Goal: Go to known website: Go to known website

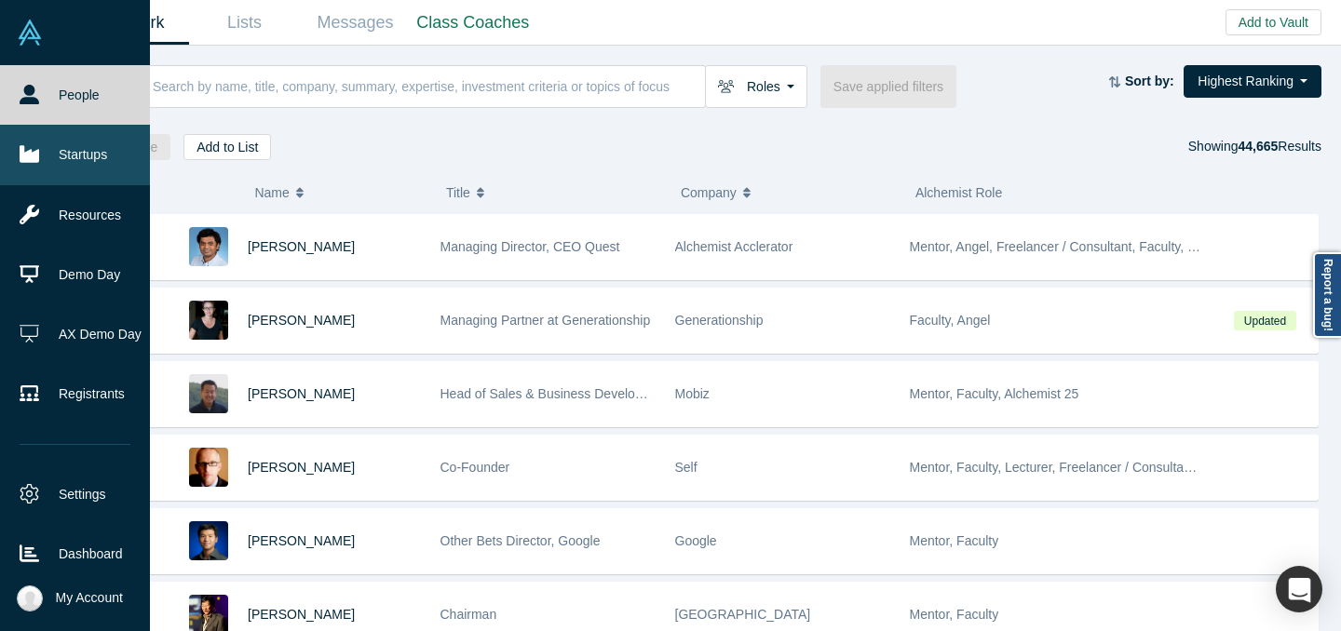
click at [50, 164] on link "Startups" at bounding box center [75, 155] width 150 height 60
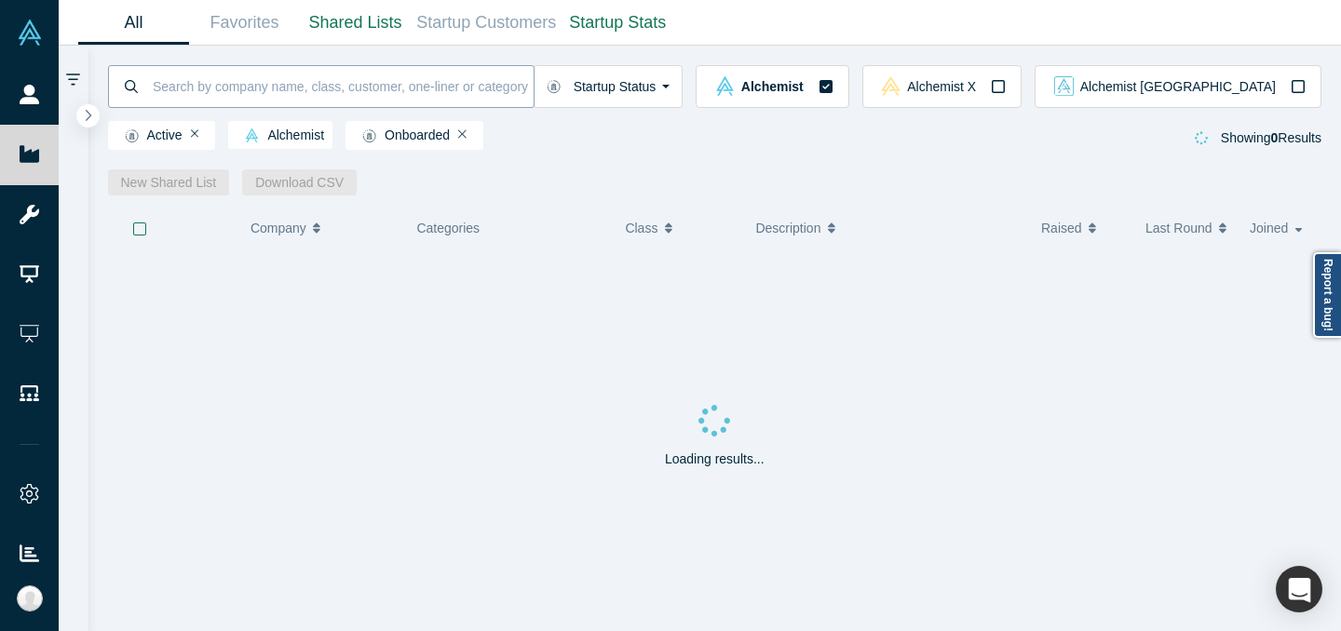
click at [534, 88] on input at bounding box center [342, 86] width 383 height 44
type input "paycare"
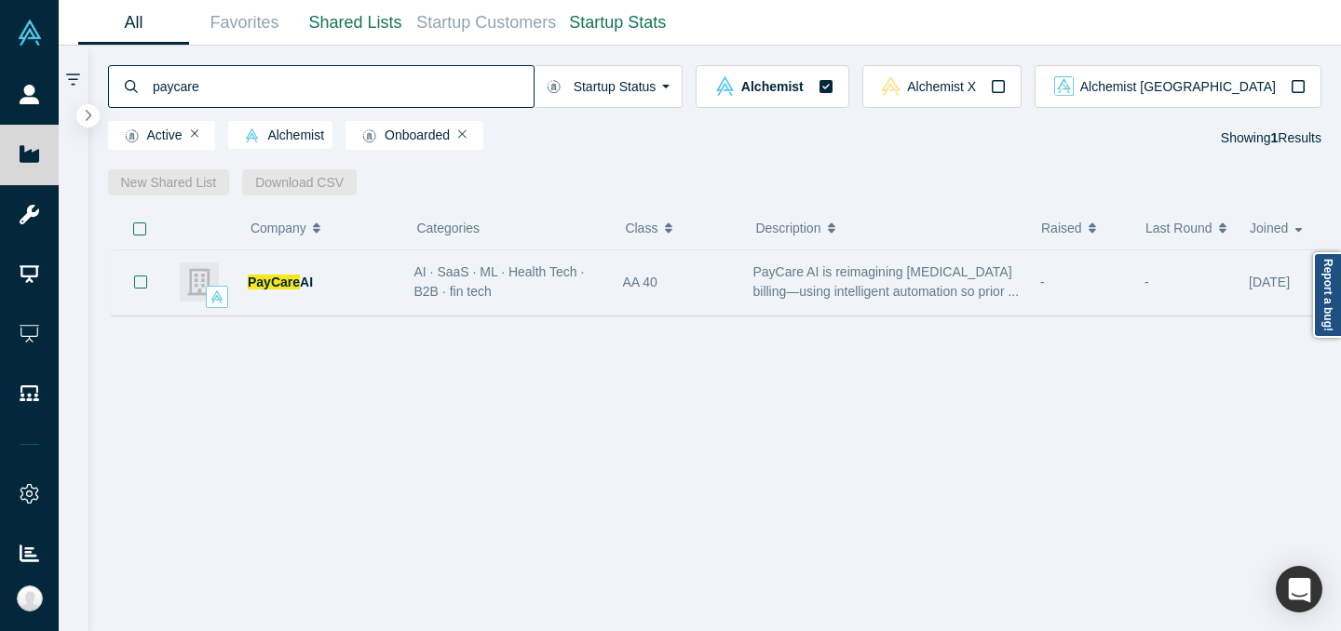
click at [553, 298] on div "AI · SaaS · ML · Health Tech · B2B · fin tech" at bounding box center [508, 282] width 189 height 39
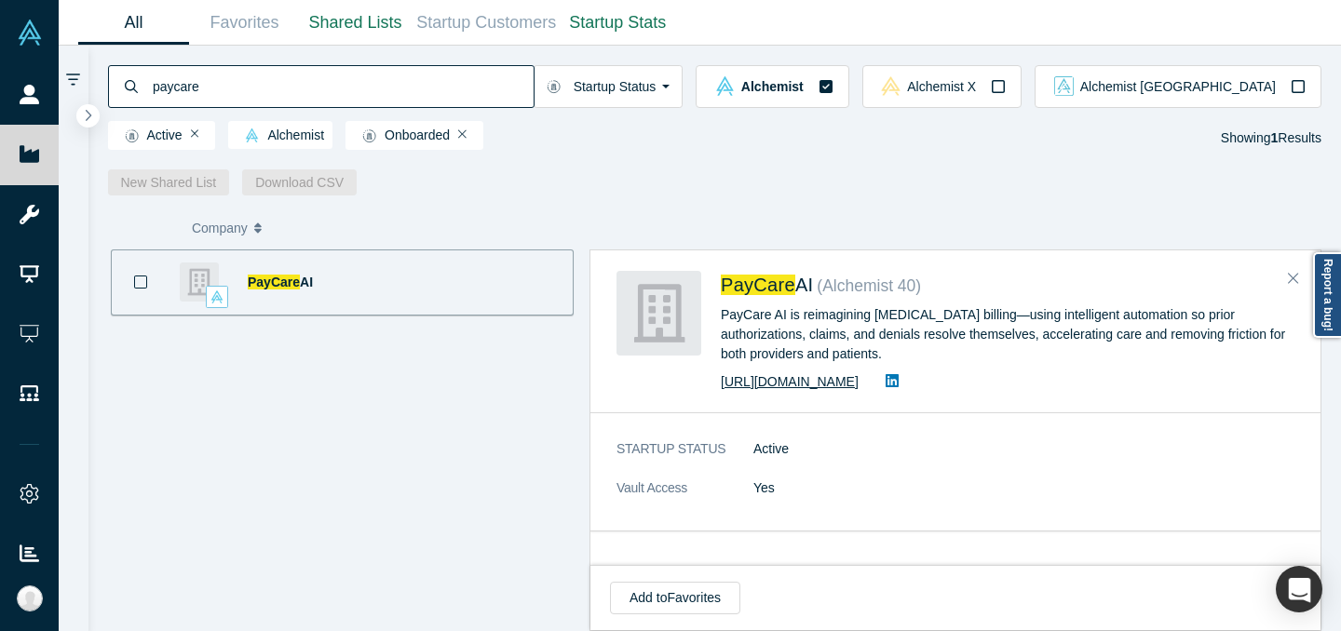
click at [798, 377] on link "[URL][DOMAIN_NAME]" at bounding box center [790, 381] width 138 height 15
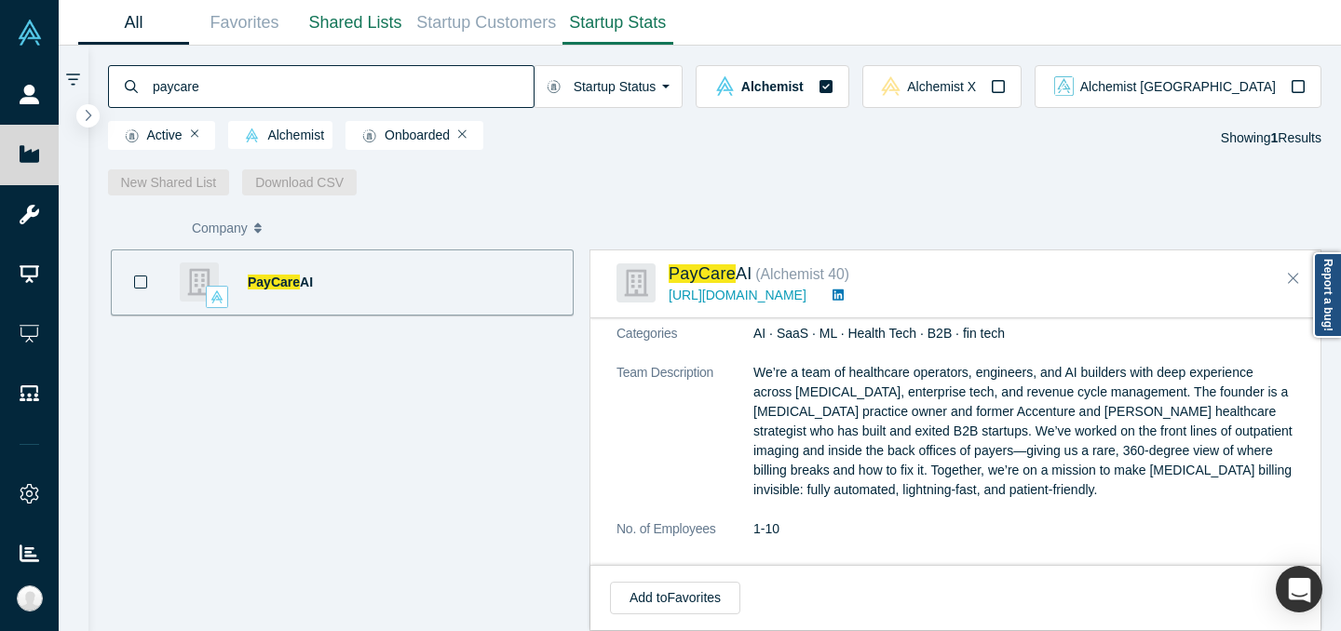
scroll to position [637, 0]
